Goal: Navigation & Orientation: Find specific page/section

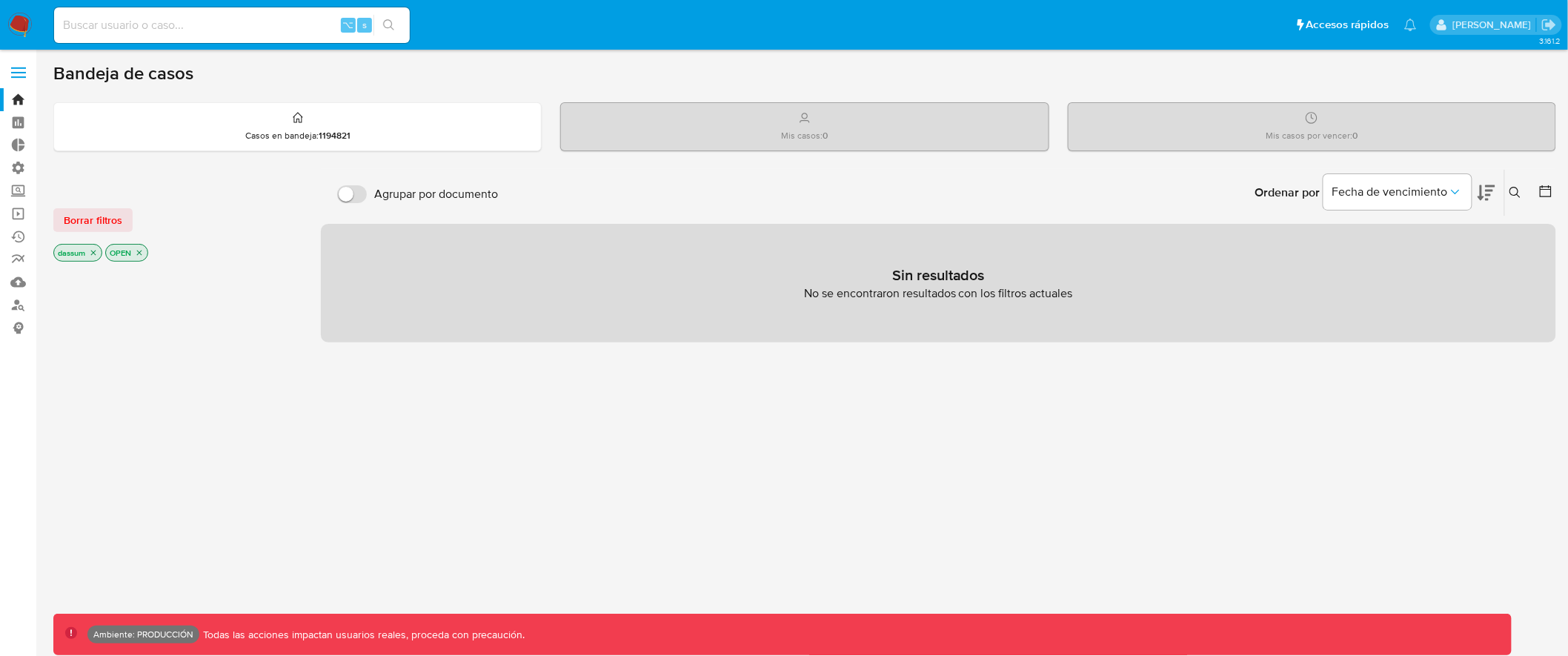
click at [20, 68] on span at bounding box center [19, 68] width 15 height 2
click at [0, 0] on input "checkbox" at bounding box center [0, 0] width 0 height 0
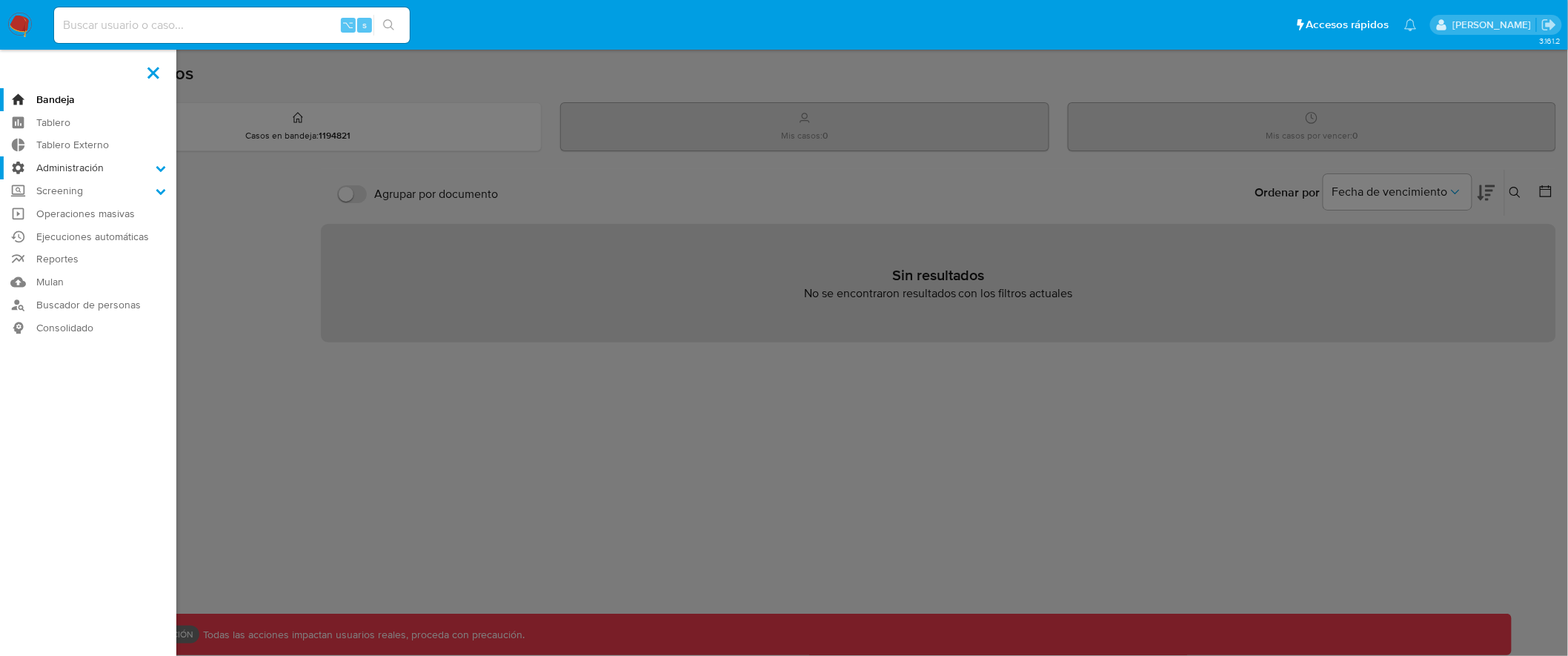
click at [124, 172] on label "Administración" at bounding box center [88, 168] width 176 height 23
click at [0, 0] on input "Administración" at bounding box center [0, 0] width 0 height 0
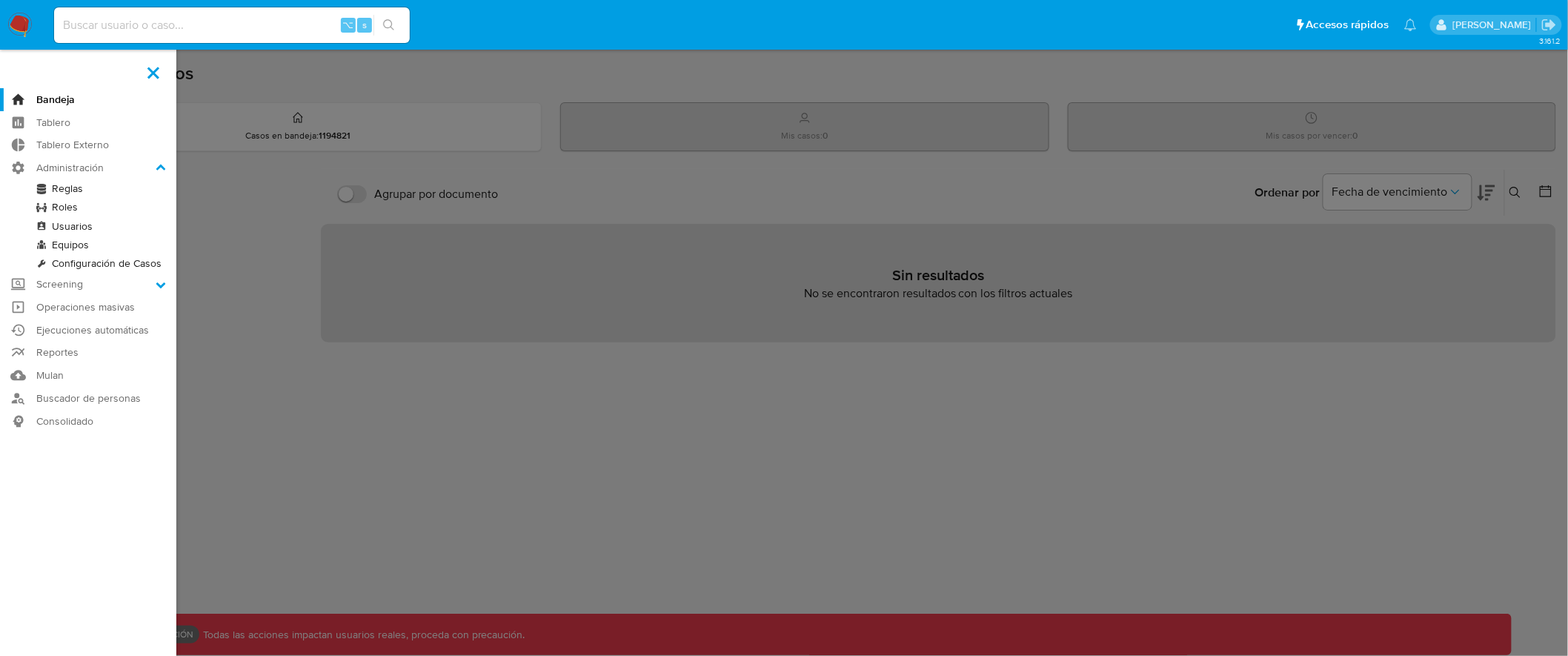
click at [68, 205] on link "Roles" at bounding box center [88, 207] width 176 height 19
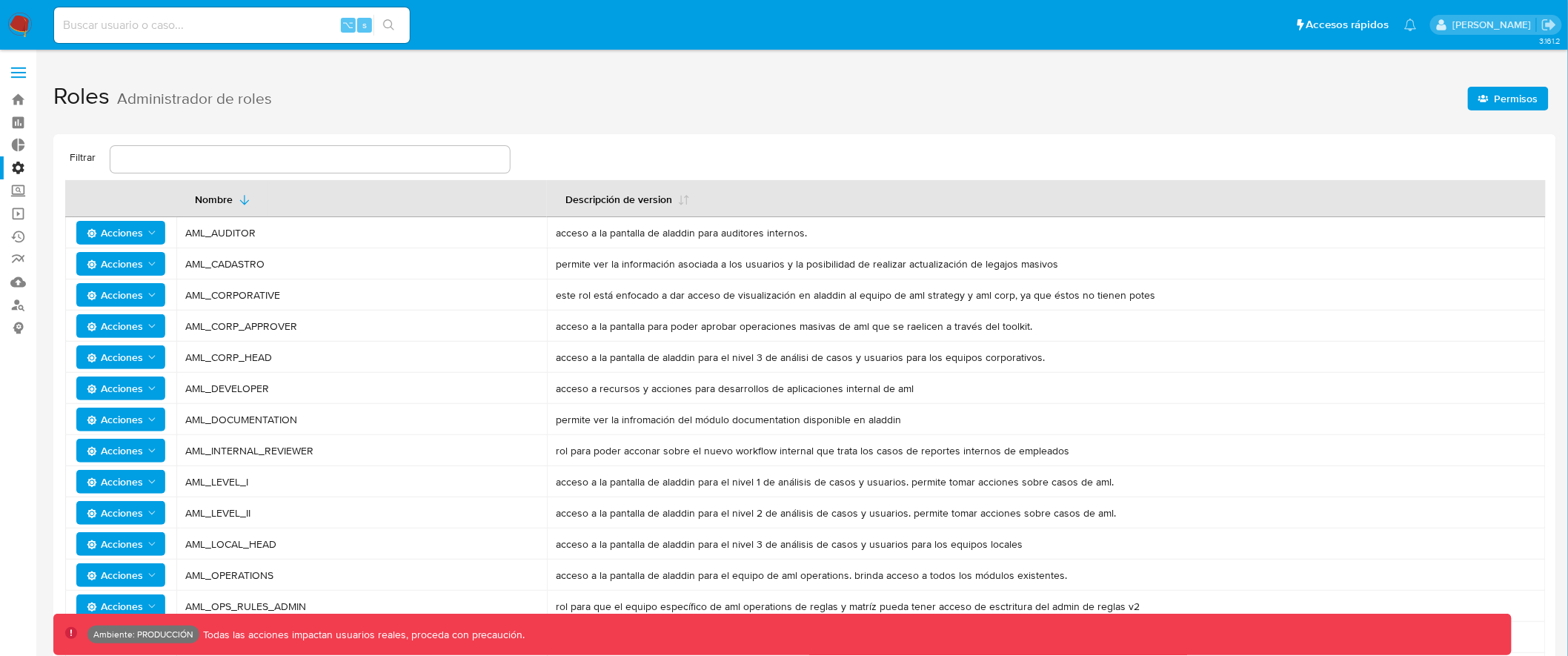
click at [1503, 106] on span "Permisos" at bounding box center [1516, 98] width 44 height 24
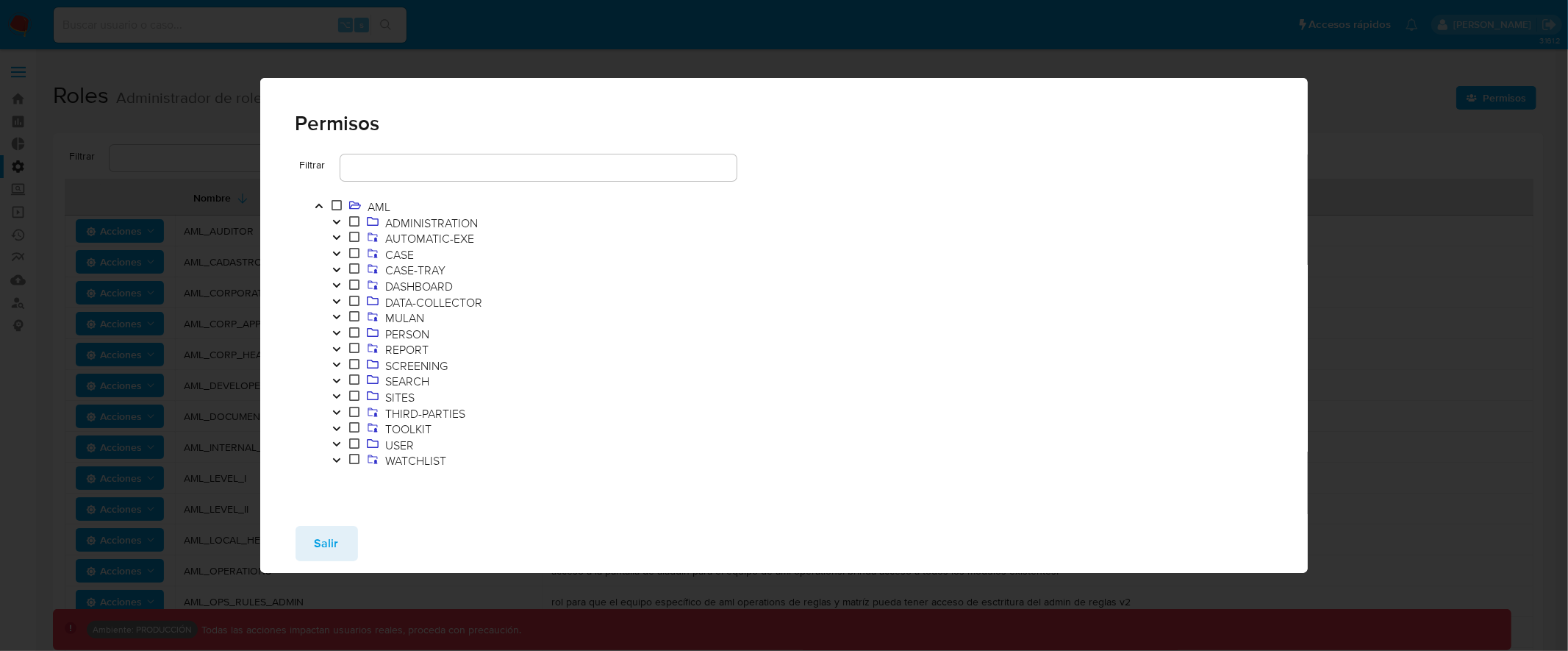
click at [339, 443] on icon "Toggle" at bounding box center [336, 444] width 7 height 5
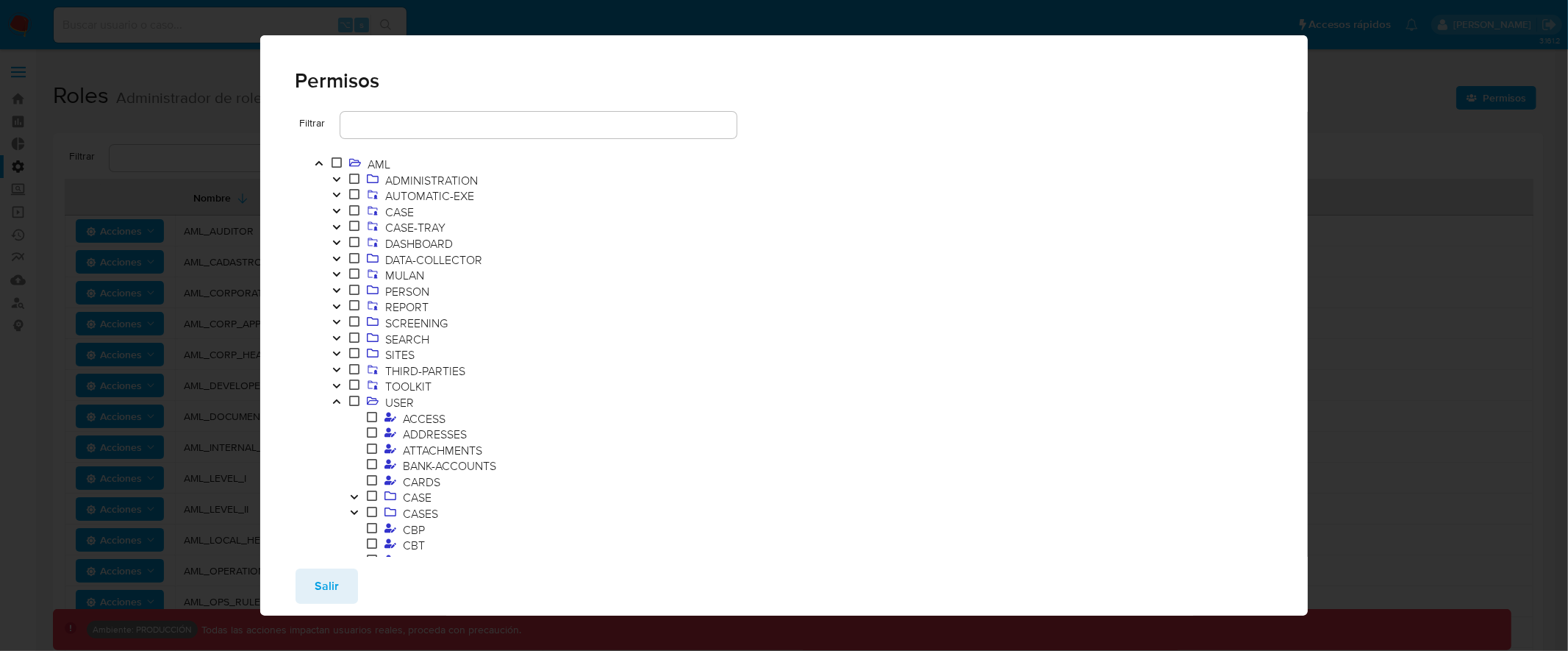
click at [338, 402] on icon "Toggle" at bounding box center [336, 401] width 7 height 5
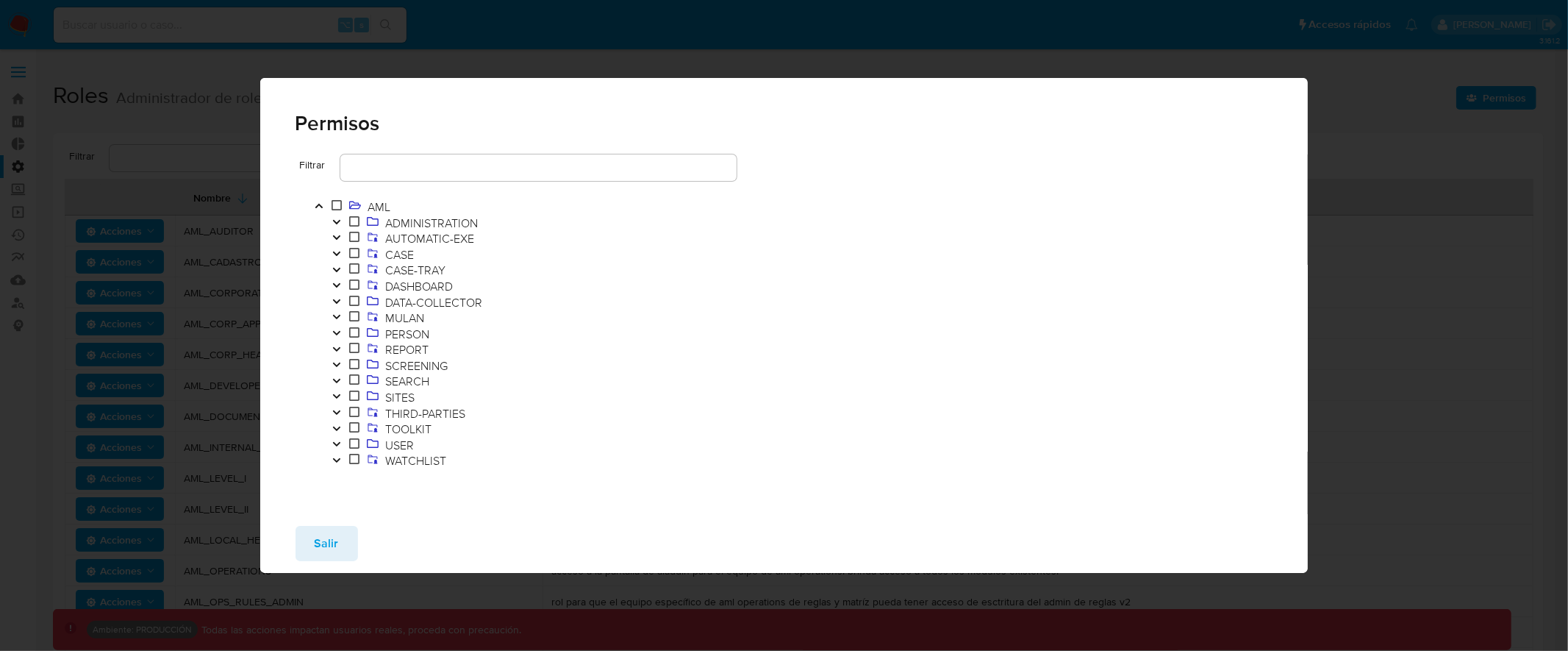
click at [339, 257] on icon "Toggle" at bounding box center [336, 254] width 10 height 9
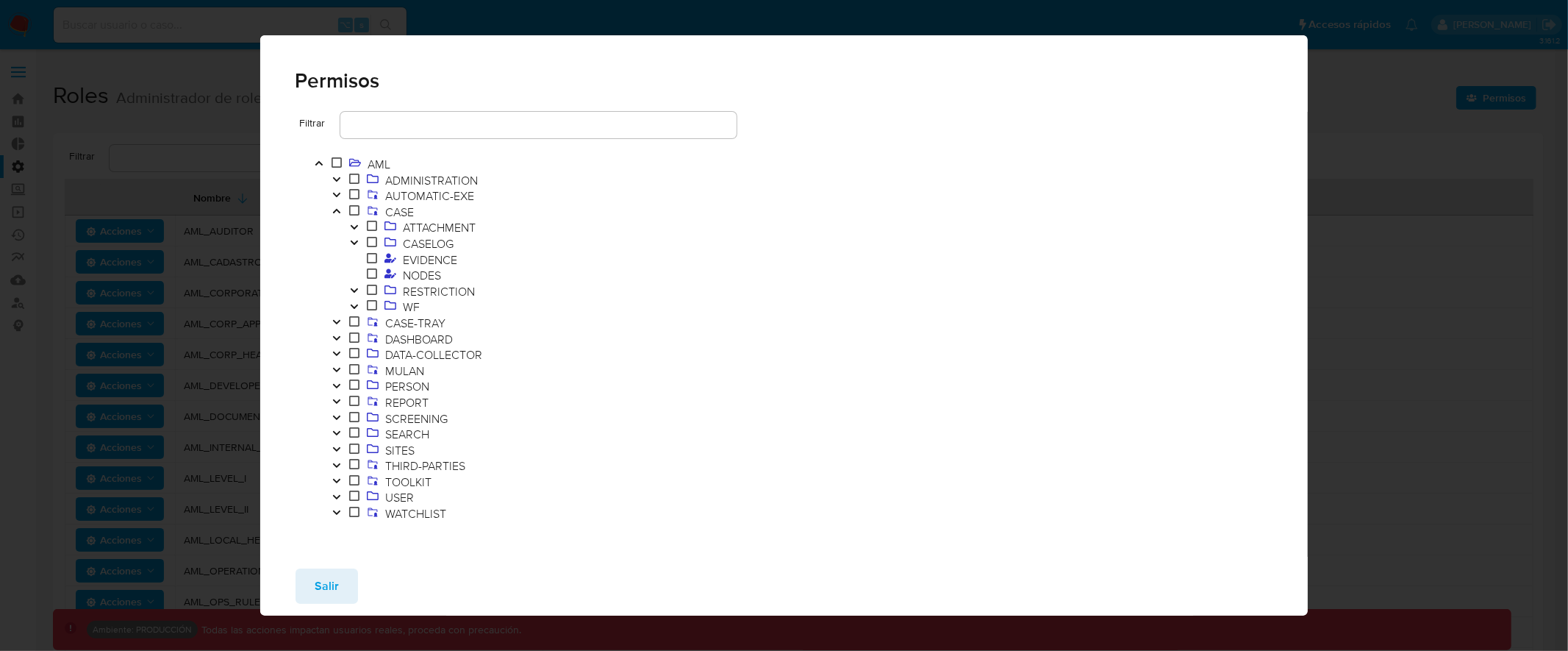
click at [338, 213] on icon "Toggle" at bounding box center [336, 211] width 10 height 9
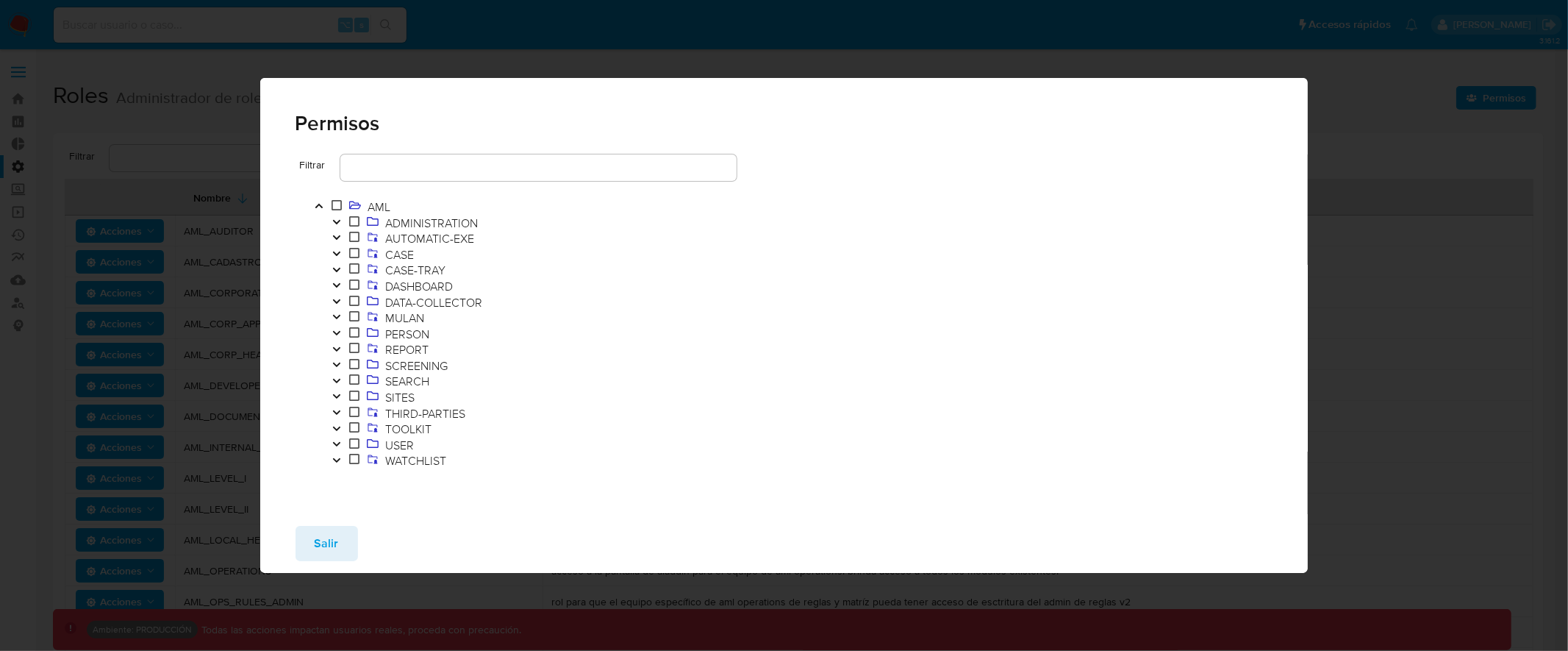
click at [99, 160] on div "Permisos Filtrar AML ADMINISTRATION AUTOMATIC-EXE CASE CASE-TRAY DASHBOARD DATA…" at bounding box center [784, 325] width 1568 height 651
click at [323, 541] on span "Salir" at bounding box center [327, 543] width 24 height 32
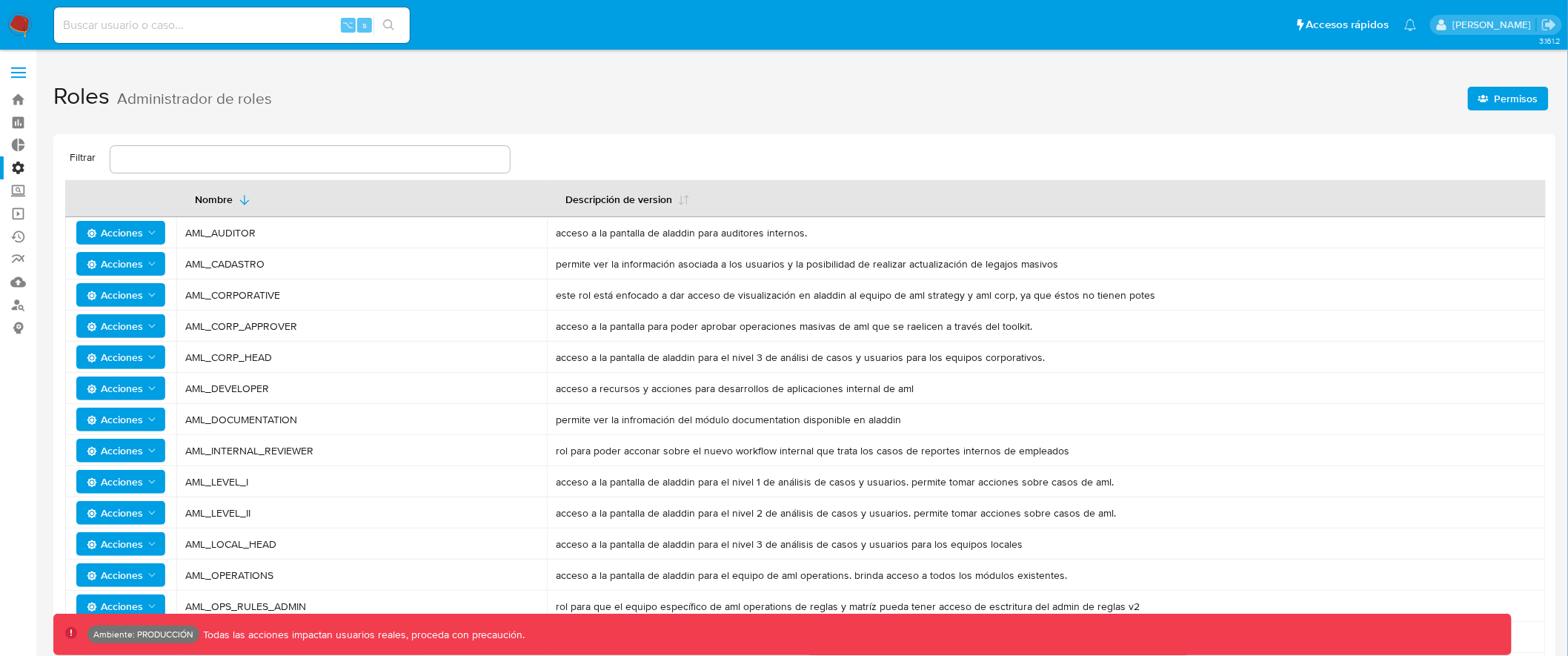
click at [13, 64] on label at bounding box center [19, 73] width 37 height 32
click at [0, 0] on input "checkbox" at bounding box center [0, 0] width 0 height 0
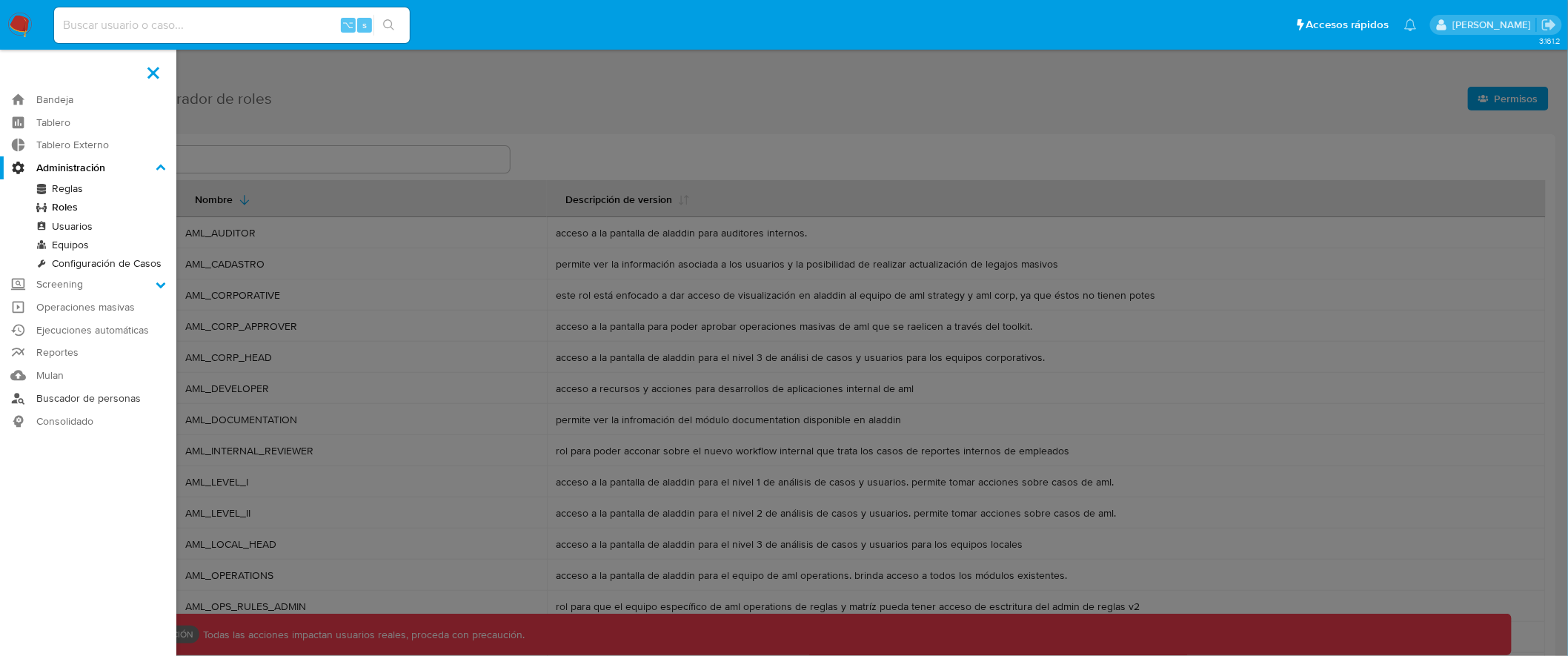
click at [101, 400] on link "Buscador de personas" at bounding box center [88, 398] width 176 height 23
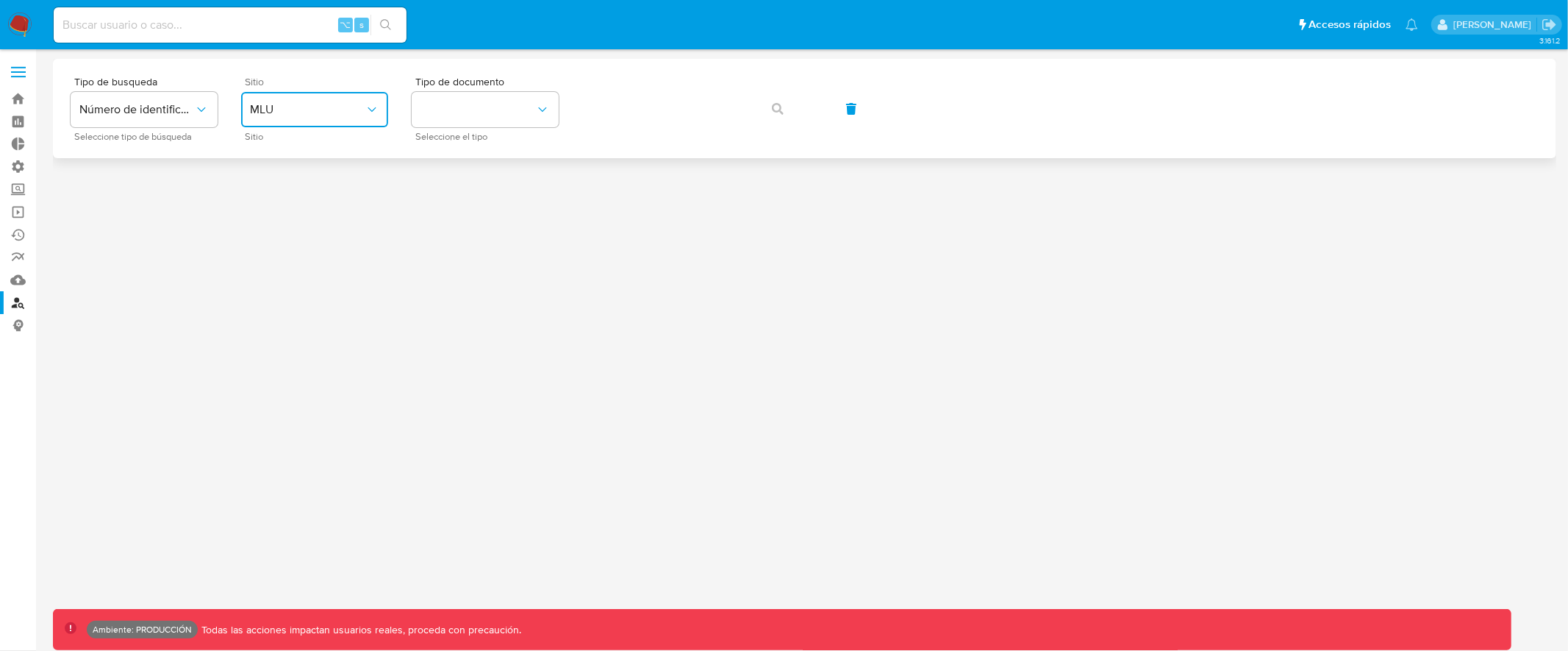
click at [272, 109] on span "MLU" at bounding box center [307, 110] width 115 height 15
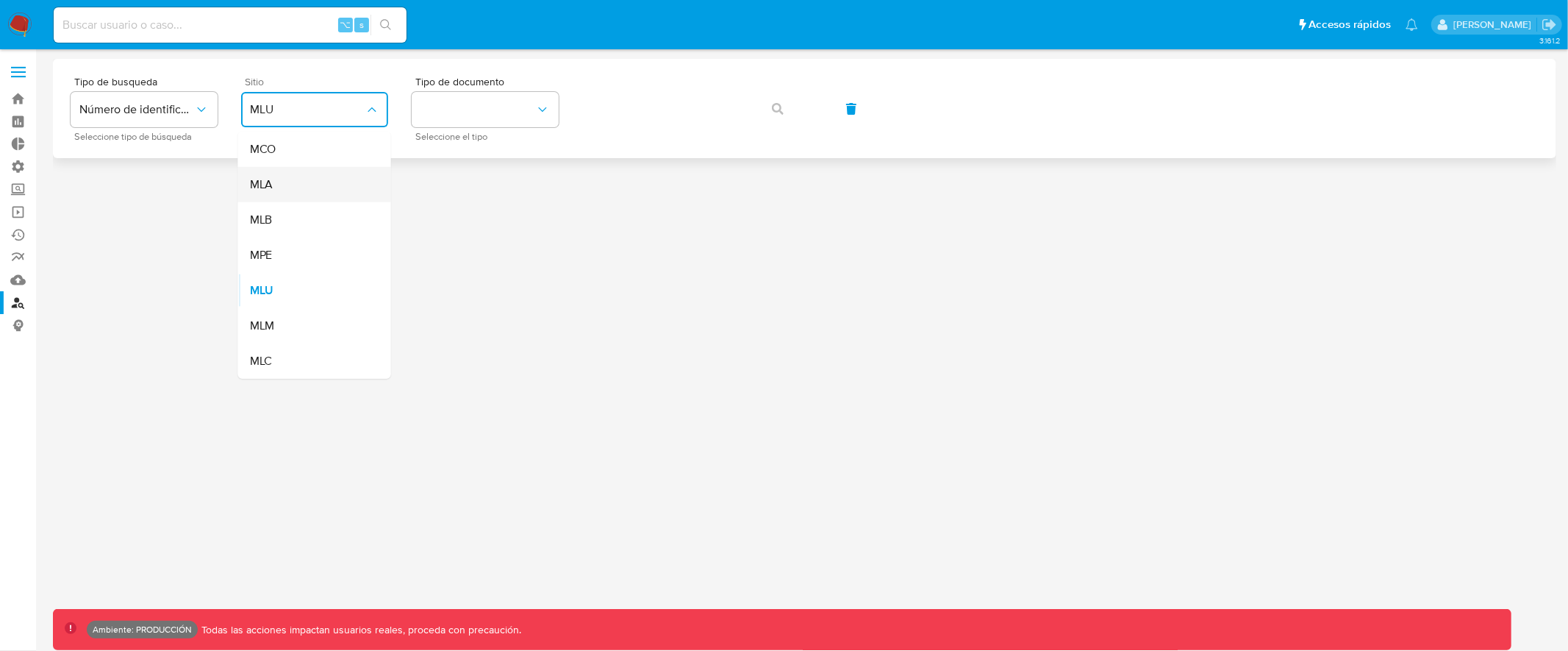
click at [283, 191] on div "MLA" at bounding box center [310, 184] width 121 height 35
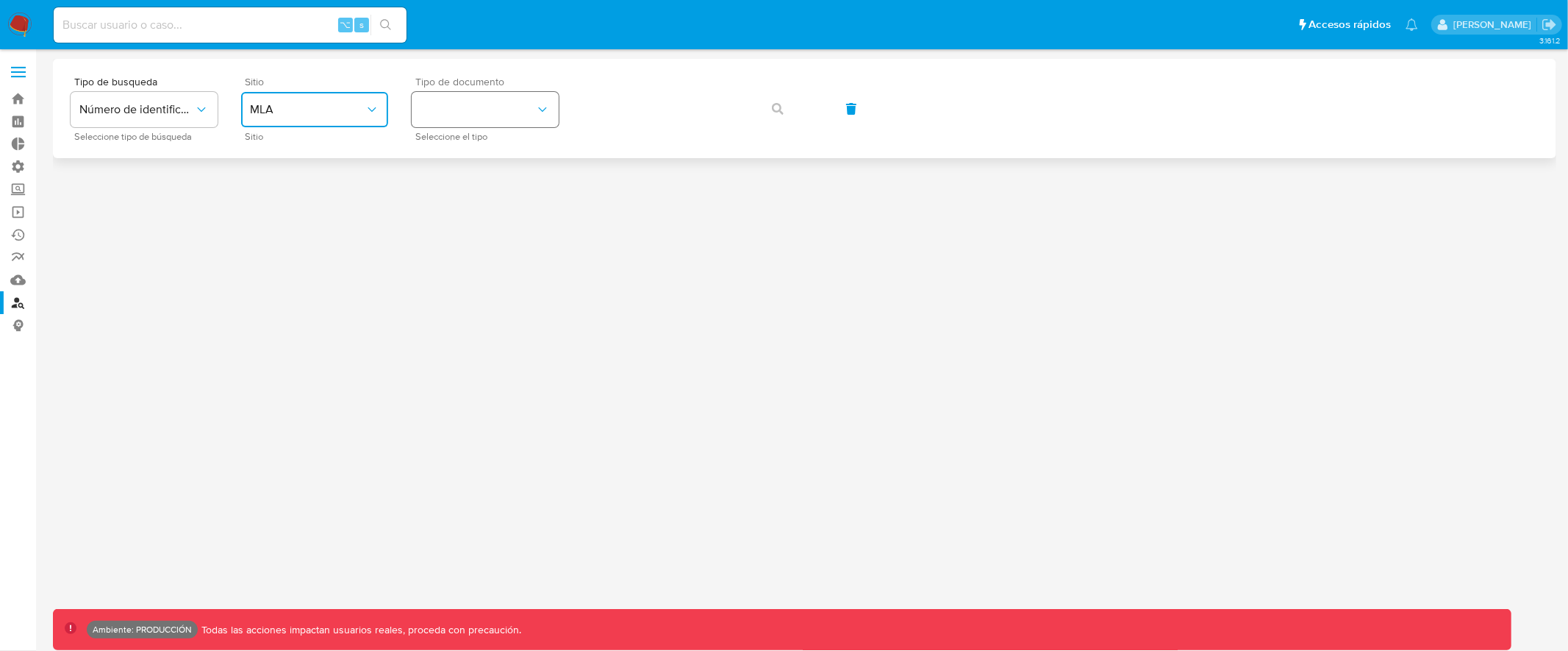
click at [483, 108] on button "identificationType" at bounding box center [485, 110] width 147 height 35
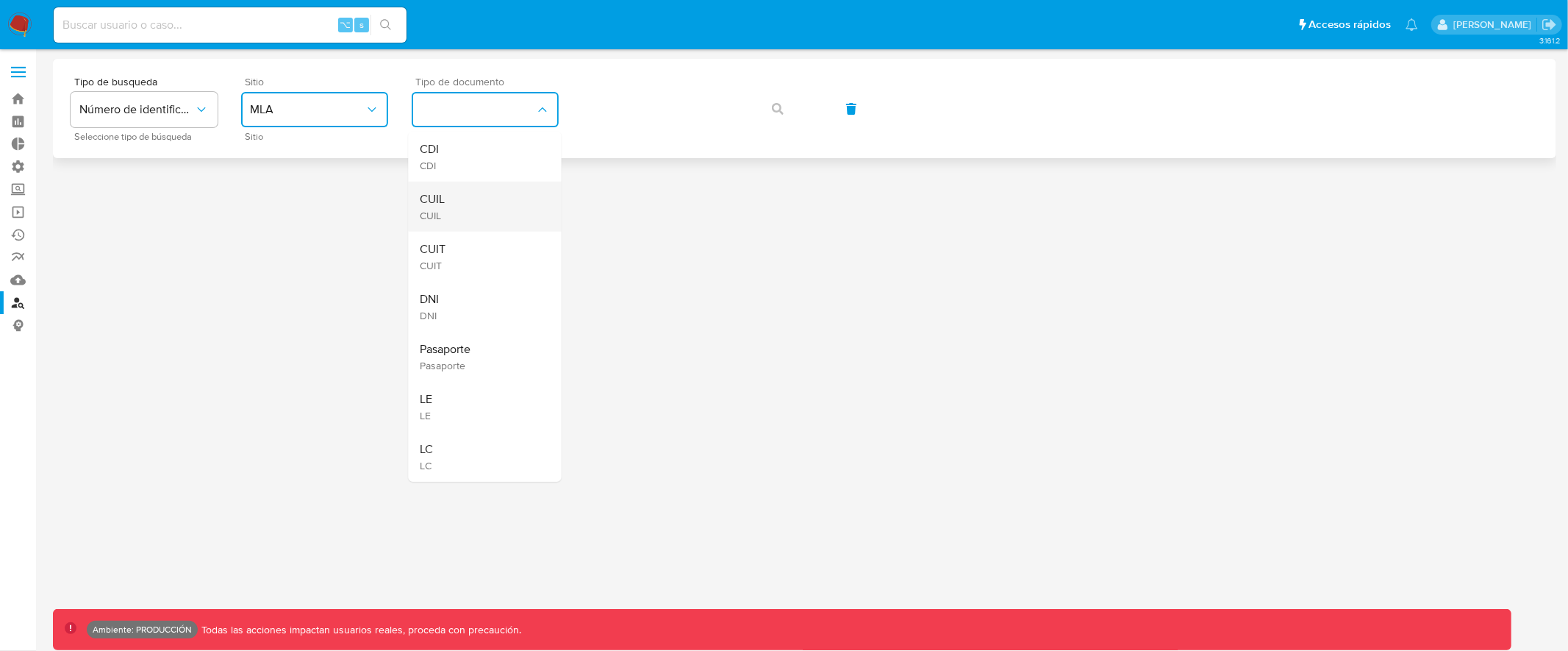
click at [480, 207] on div "CUIL CUIL" at bounding box center [480, 206] width 121 height 50
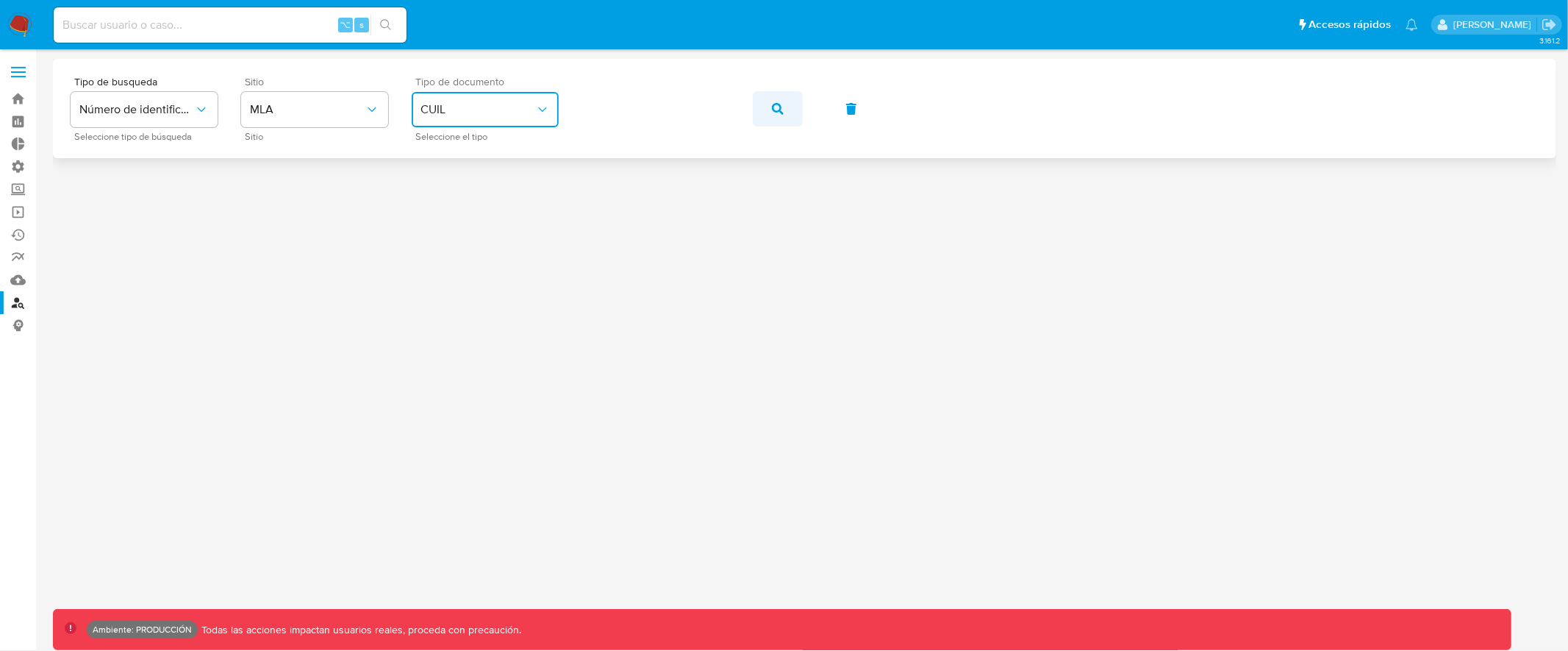
click at [766, 109] on button "button" at bounding box center [778, 109] width 50 height 35
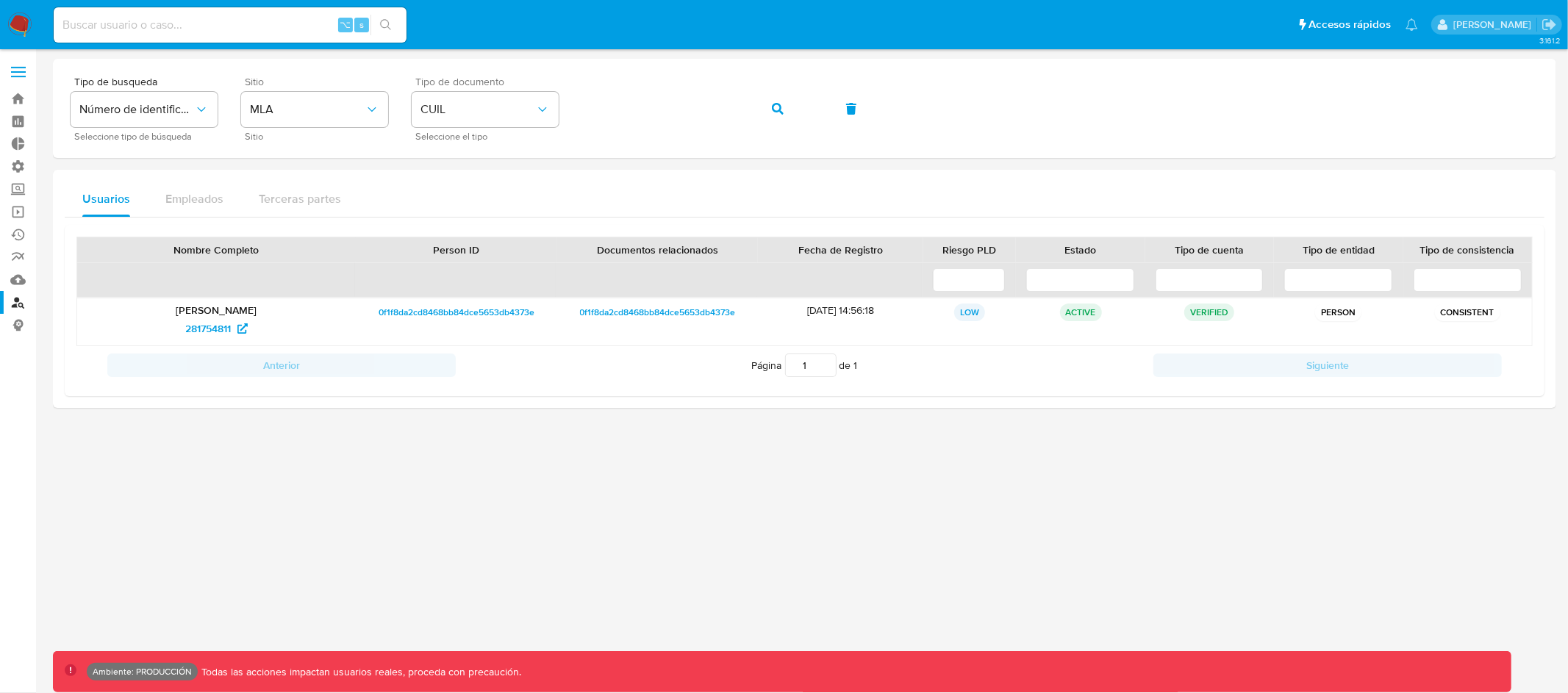
click at [19, 69] on label at bounding box center [18, 73] width 37 height 31
click at [0, 0] on input "checkbox" at bounding box center [0, 0] width 0 height 0
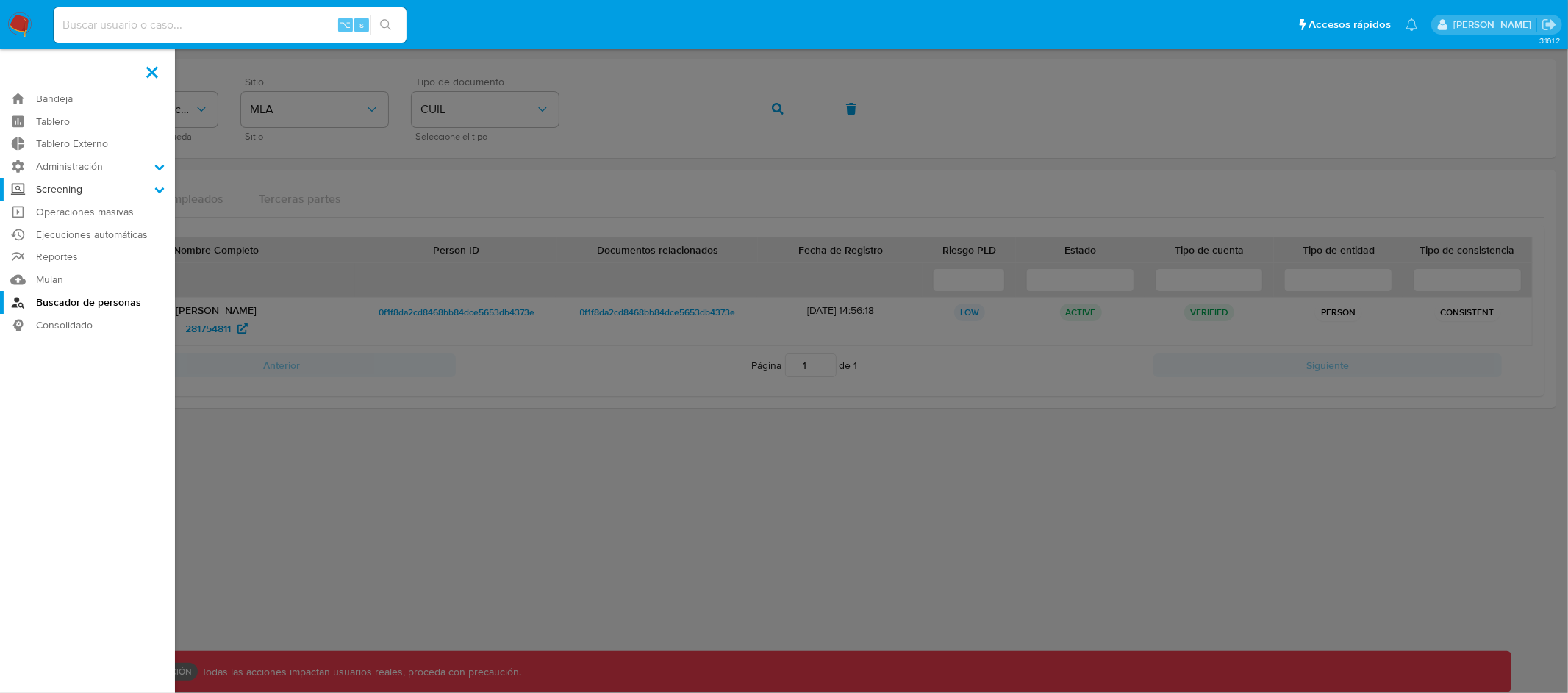
click at [133, 186] on label "Screening" at bounding box center [87, 189] width 175 height 23
click at [0, 0] on input "Screening" at bounding box center [0, 0] width 0 height 0
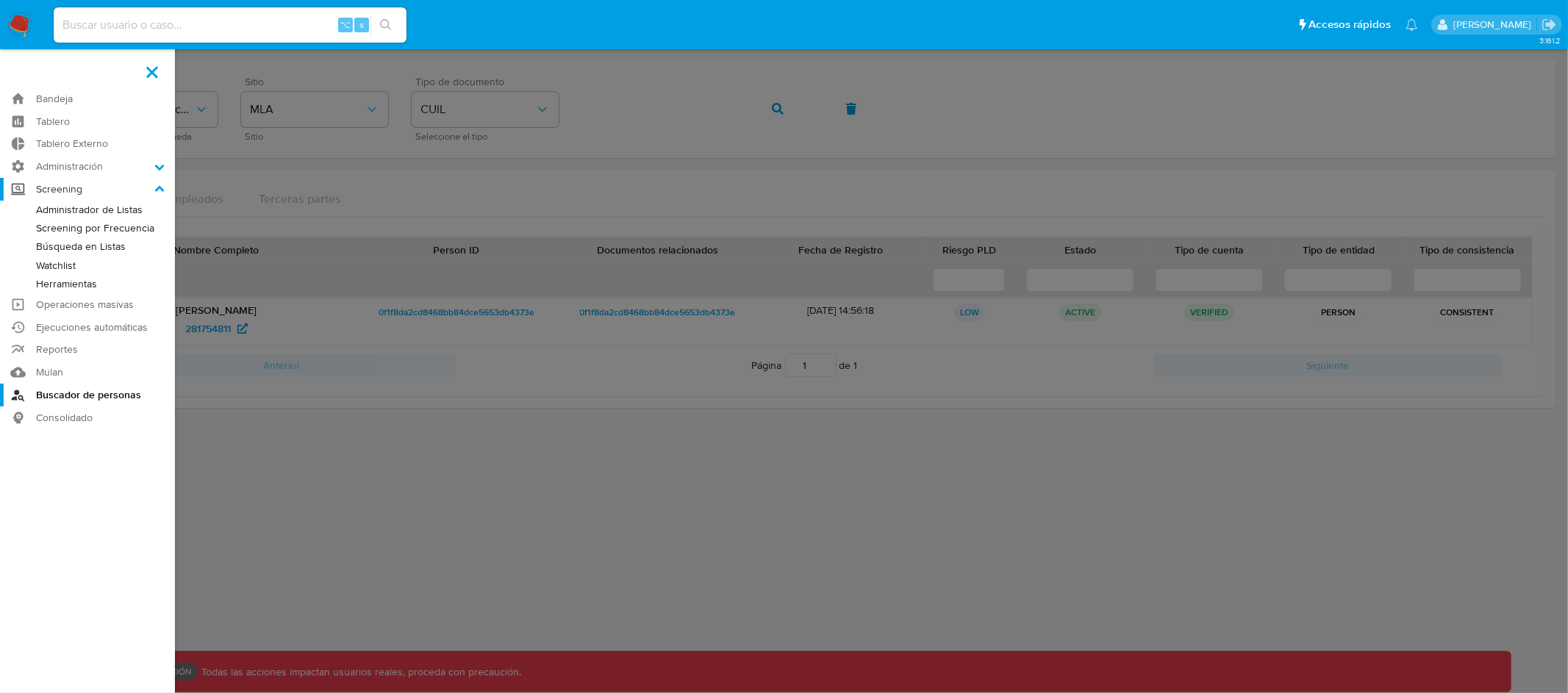
click at [163, 191] on icon at bounding box center [160, 188] width 9 height 6
click at [0, 0] on input "Screening" at bounding box center [0, 0] width 0 height 0
click at [115, 184] on label "Screening" at bounding box center [87, 189] width 175 height 23
click at [0, 0] on input "Screening" at bounding box center [0, 0] width 0 height 0
click at [44, 191] on label "Screening" at bounding box center [87, 189] width 175 height 23
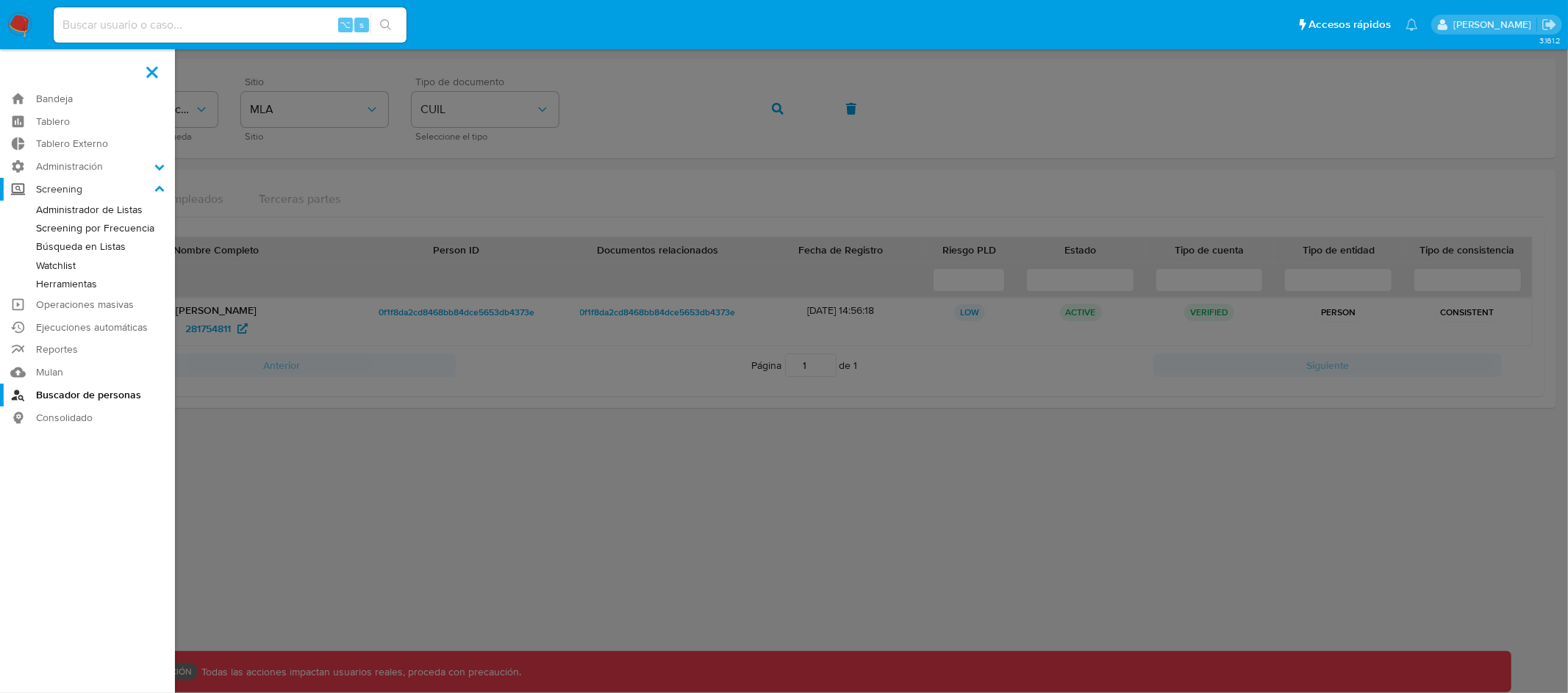
click at [0, 0] on input "Screening" at bounding box center [0, 0] width 0 height 0
click at [160, 188] on icon at bounding box center [160, 188] width 9 height 6
click at [0, 0] on input "Screening" at bounding box center [0, 0] width 0 height 0
click at [318, 479] on label at bounding box center [784, 346] width 1568 height 693
click at [0, 0] on input "checkbox" at bounding box center [0, 0] width 0 height 0
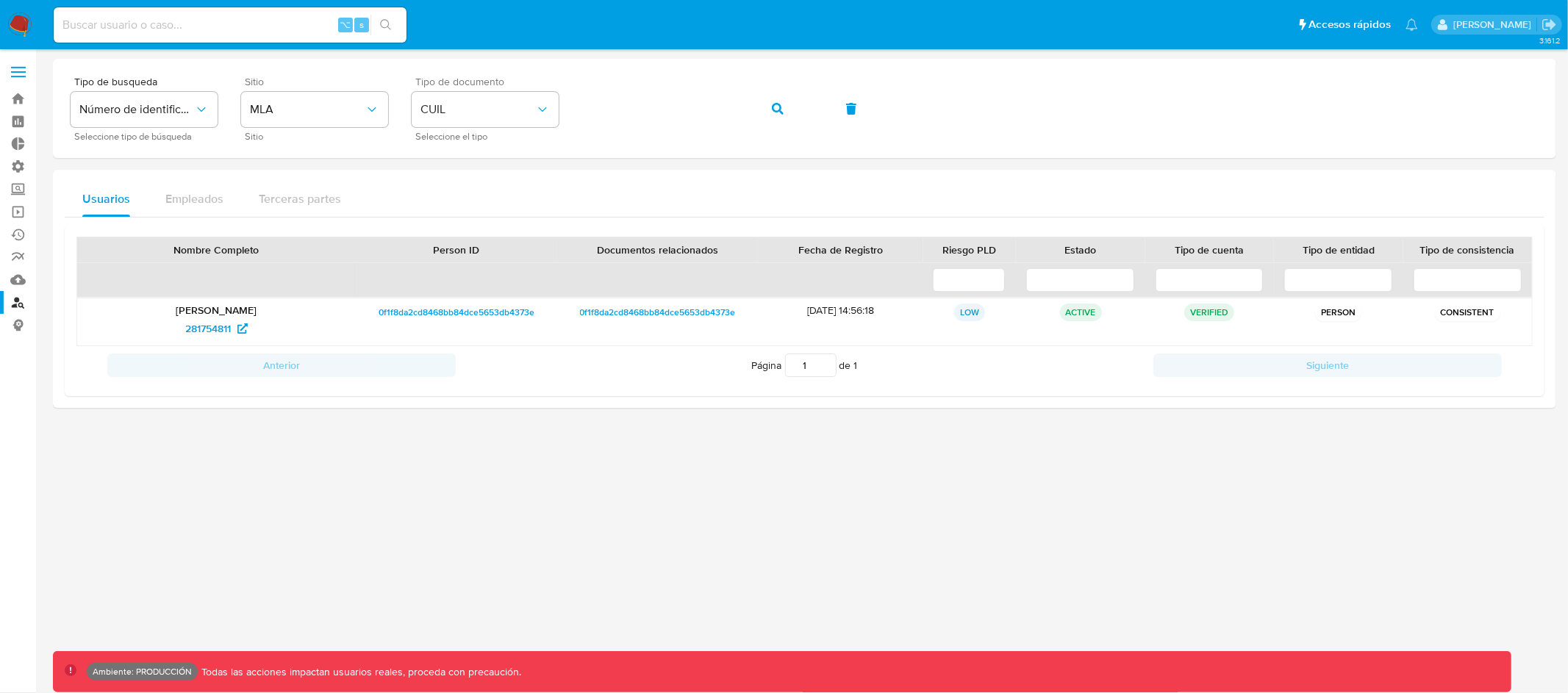
click at [14, 74] on label at bounding box center [18, 73] width 37 height 31
click at [0, 0] on input "checkbox" at bounding box center [0, 0] width 0 height 0
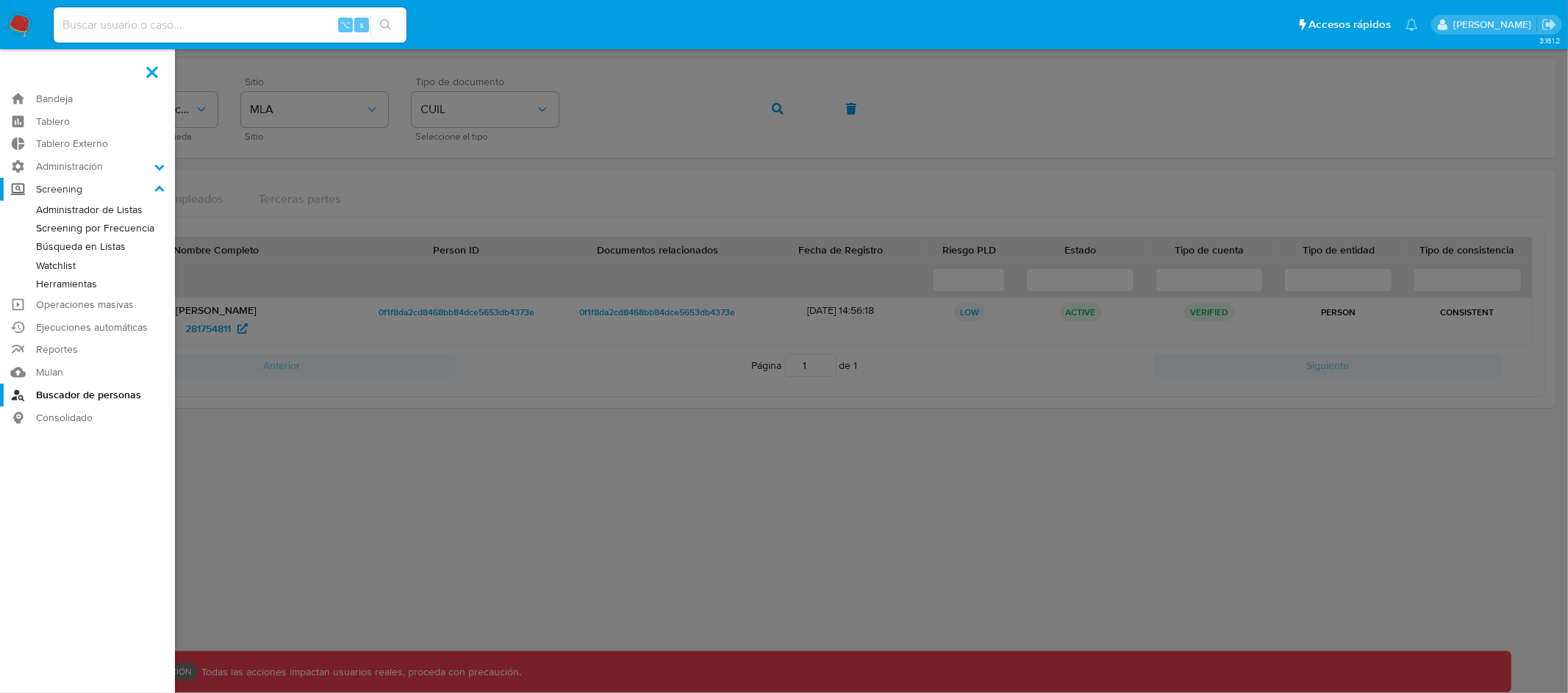
click at [157, 185] on icon at bounding box center [159, 189] width 10 height 10
click at [0, 0] on input "Screening" at bounding box center [0, 0] width 0 height 0
click at [294, 433] on label at bounding box center [784, 346] width 1568 height 693
click at [0, 0] on input "checkbox" at bounding box center [0, 0] width 0 height 0
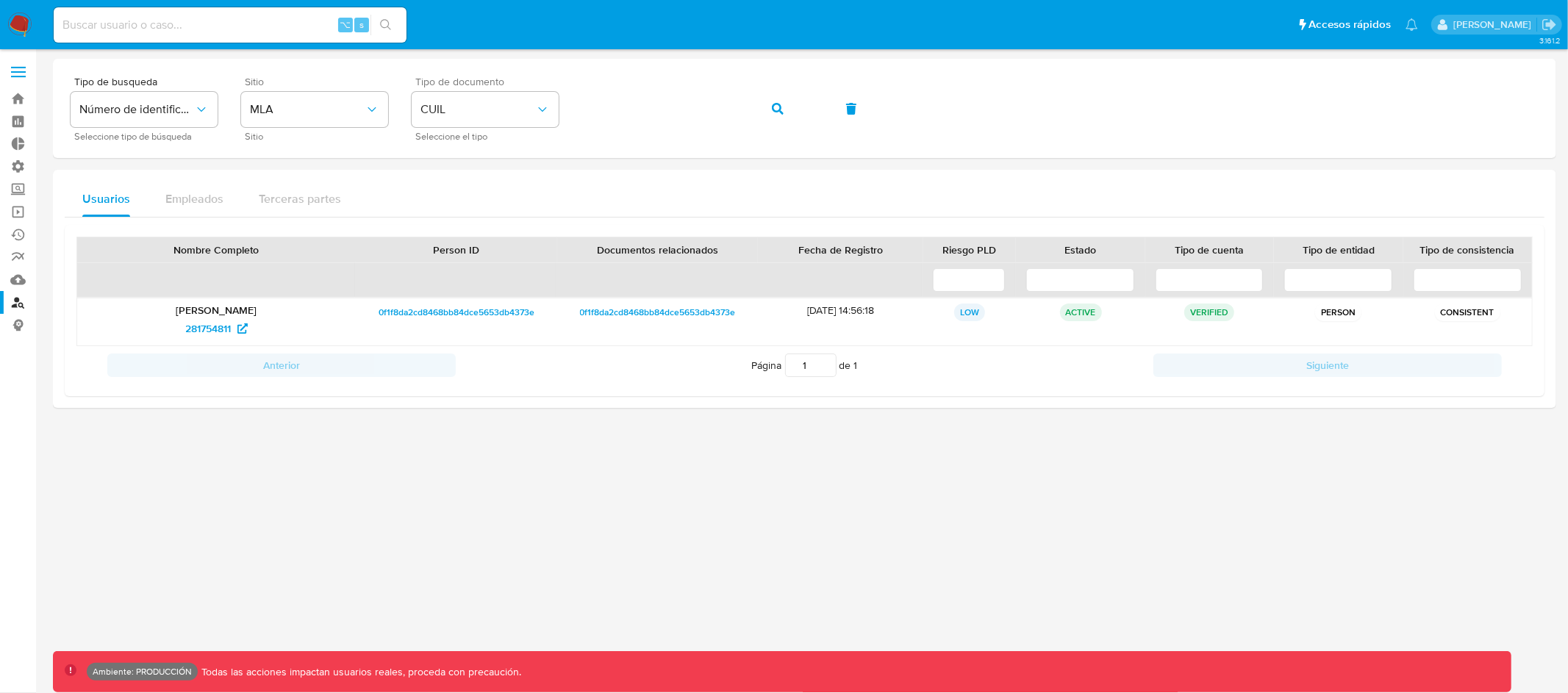
click at [17, 64] on label at bounding box center [18, 73] width 37 height 31
click at [0, 0] on input "checkbox" at bounding box center [0, 0] width 0 height 0
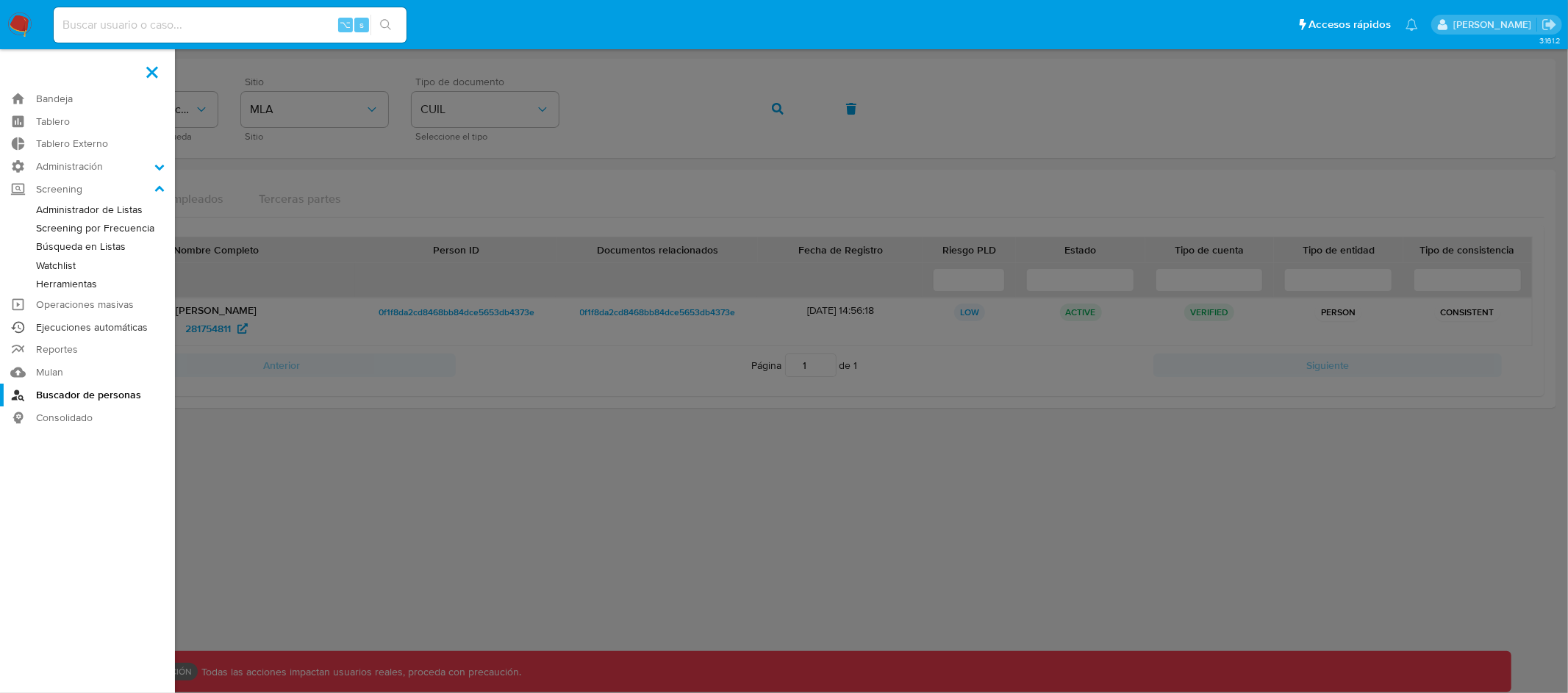
click at [91, 327] on link "Ejecuciones automáticas" at bounding box center [87, 327] width 175 height 23
